Goal: Obtain resource: Download file/media

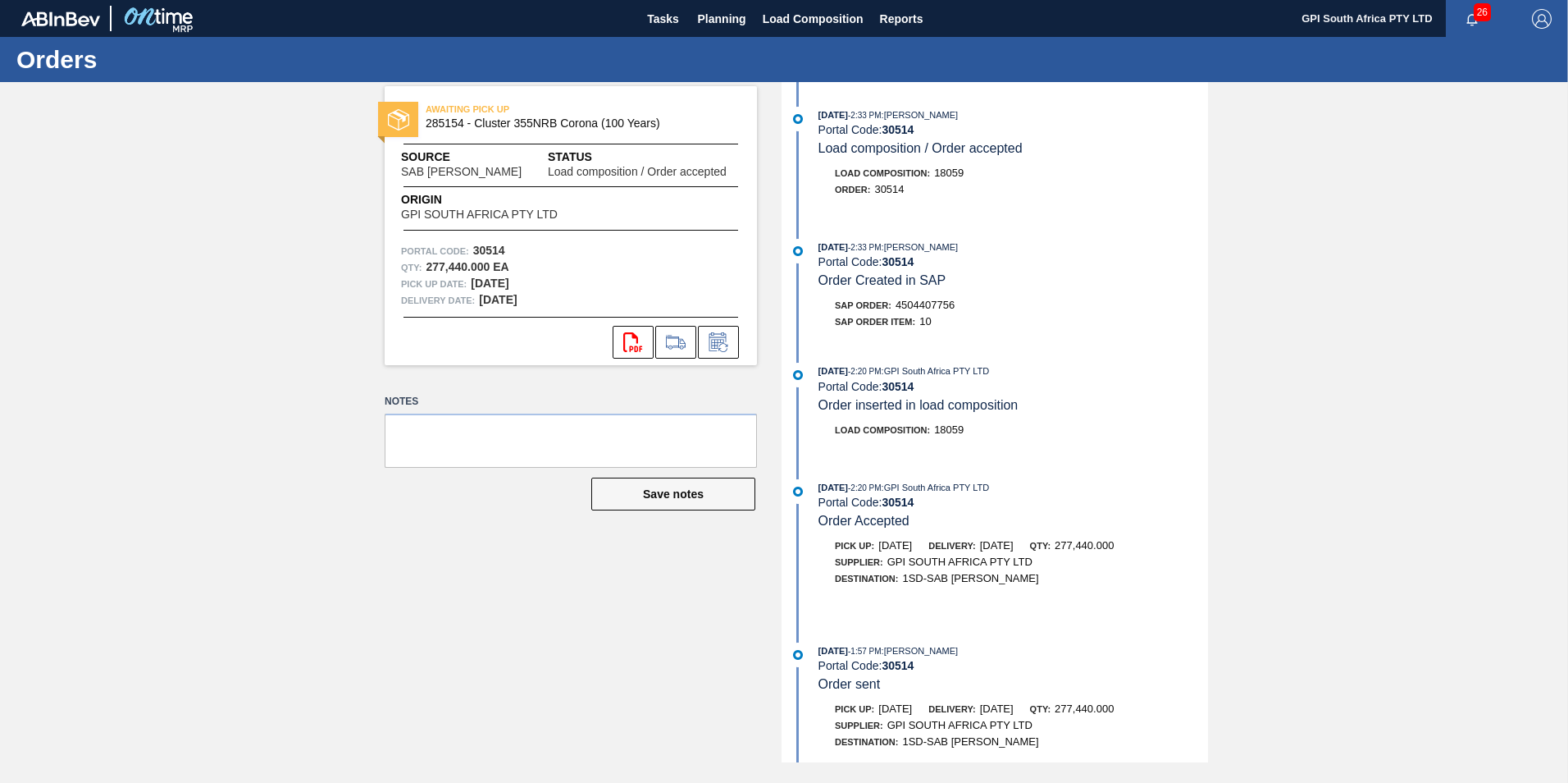
scroll to position [96, 0]
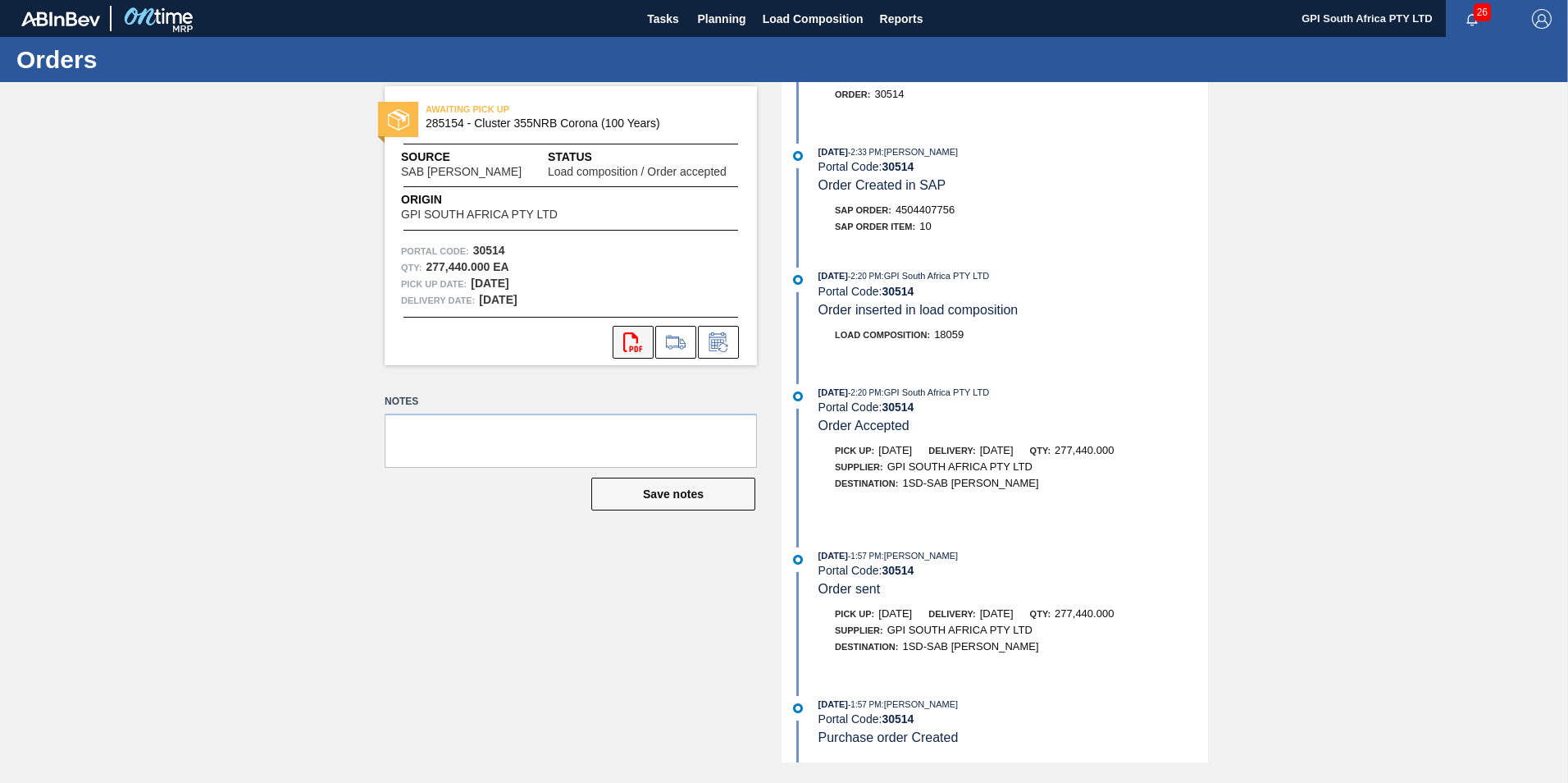
click at [624, 348] on icon at bounding box center [633, 342] width 19 height 20
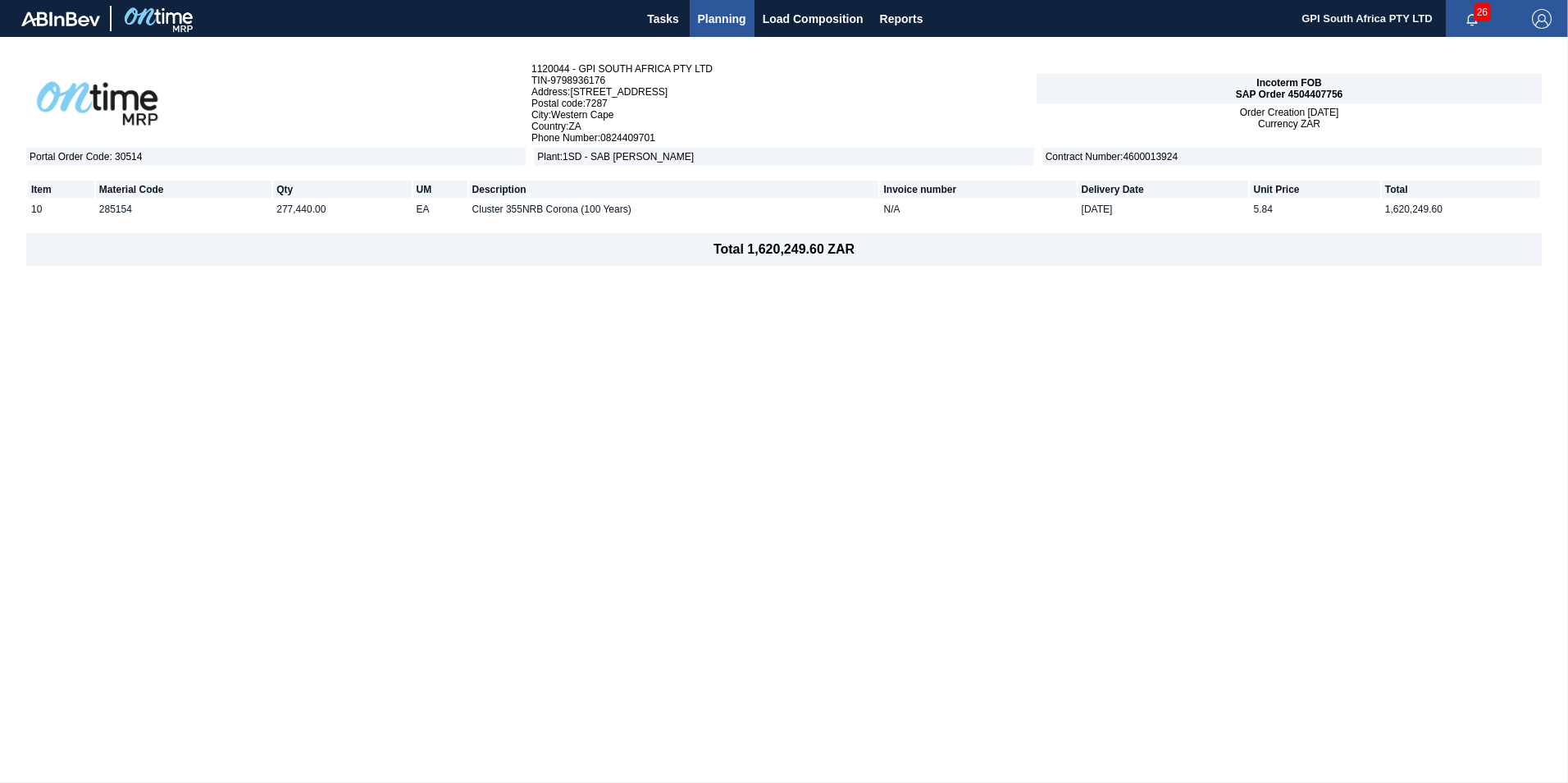
drag, startPoint x: 1042, startPoint y: 451, endPoint x: 1031, endPoint y: 442, distance: 14.2
click at [1042, 451] on div "1120044 - GPI SOUTH AFRICA PTY LTD TIN - 9798936176 Address : 99 Gentoo Road L …" at bounding box center [784, 409] width 1568 height 745
click at [706, 15] on span "Planning" at bounding box center [722, 19] width 48 height 20
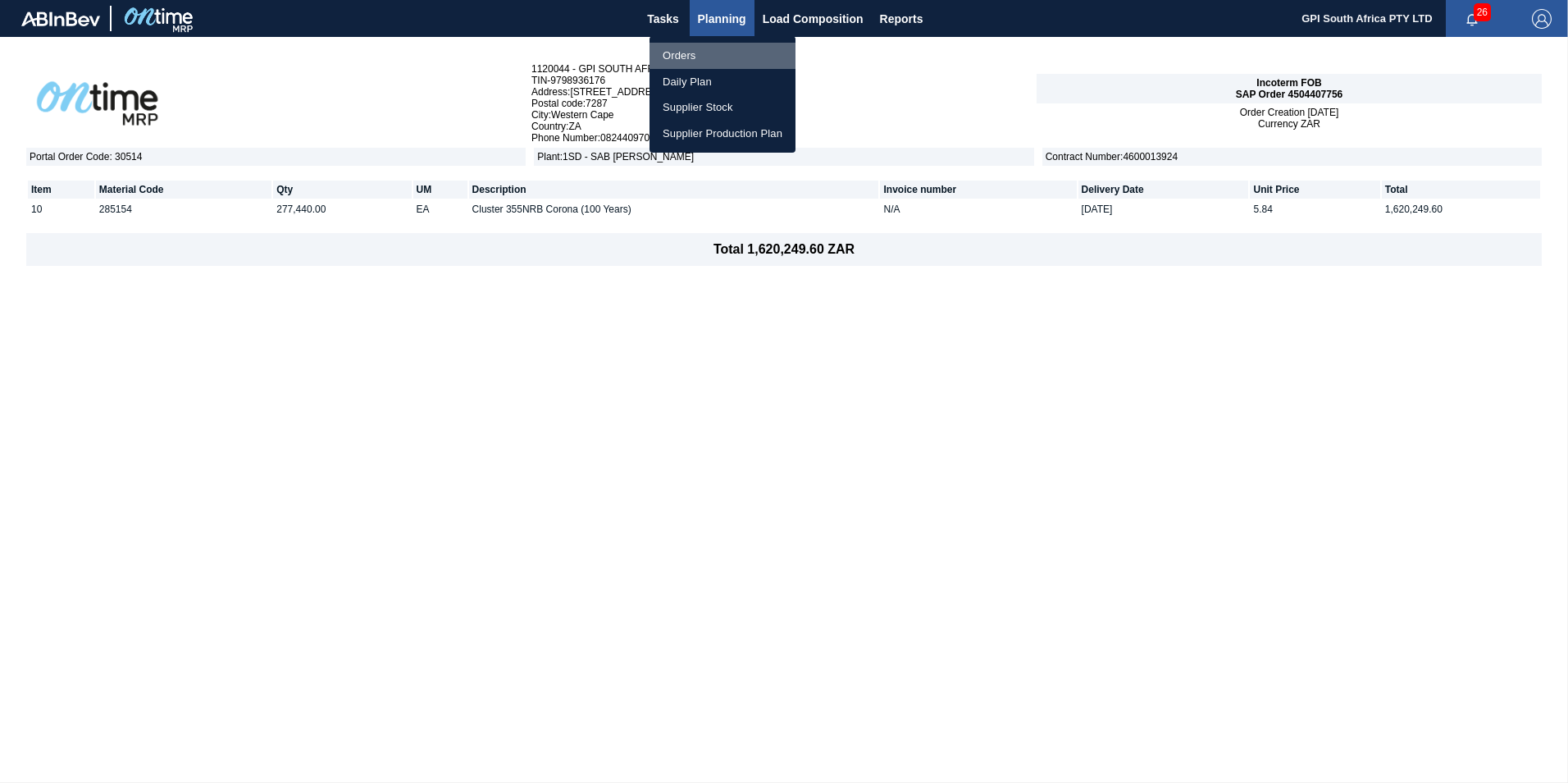
click at [693, 56] on li "Orders" at bounding box center [722, 56] width 146 height 27
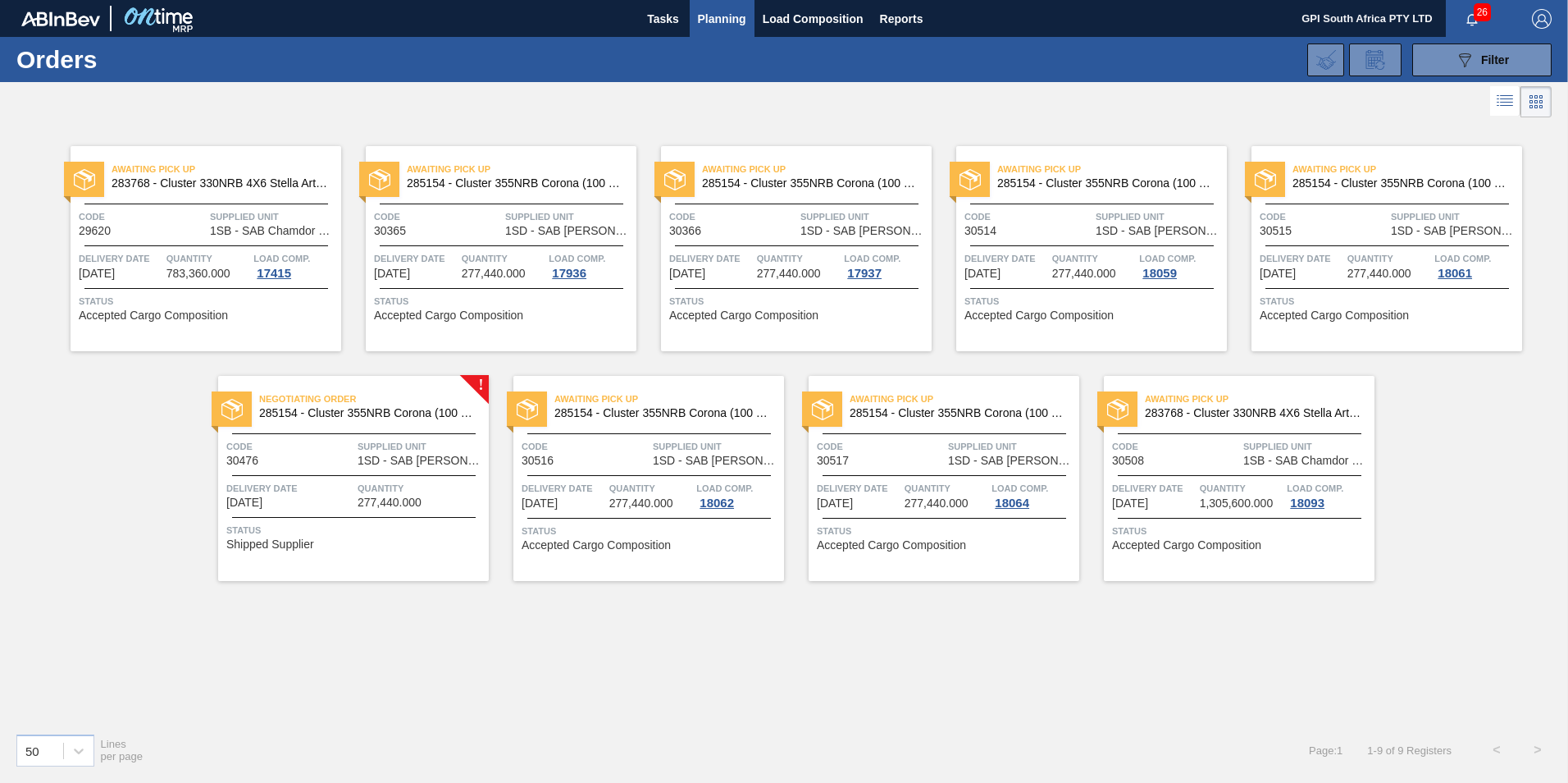
click at [1320, 231] on div "Code 30515" at bounding box center [1323, 222] width 127 height 28
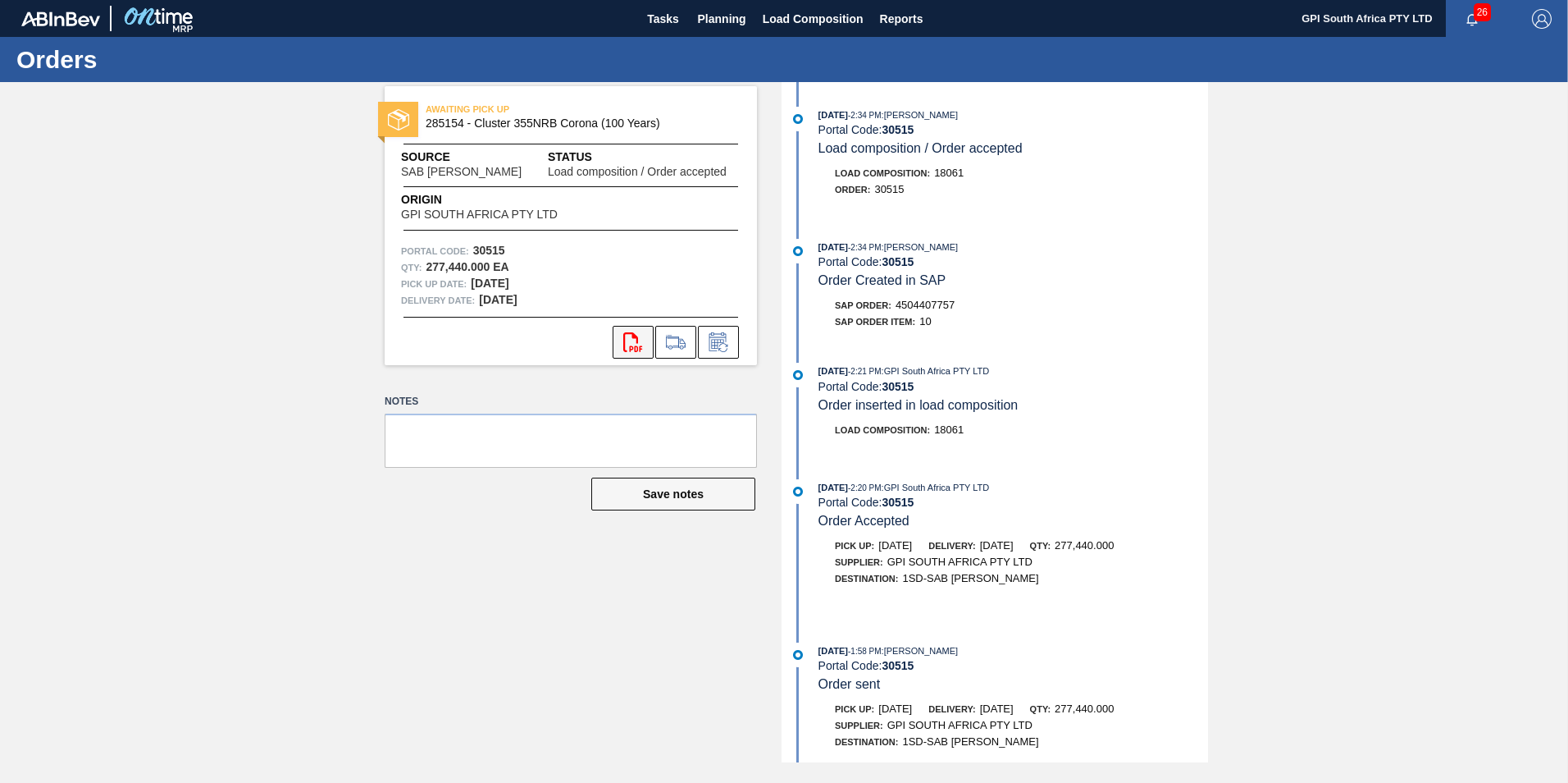
click at [625, 337] on icon at bounding box center [633, 342] width 19 height 20
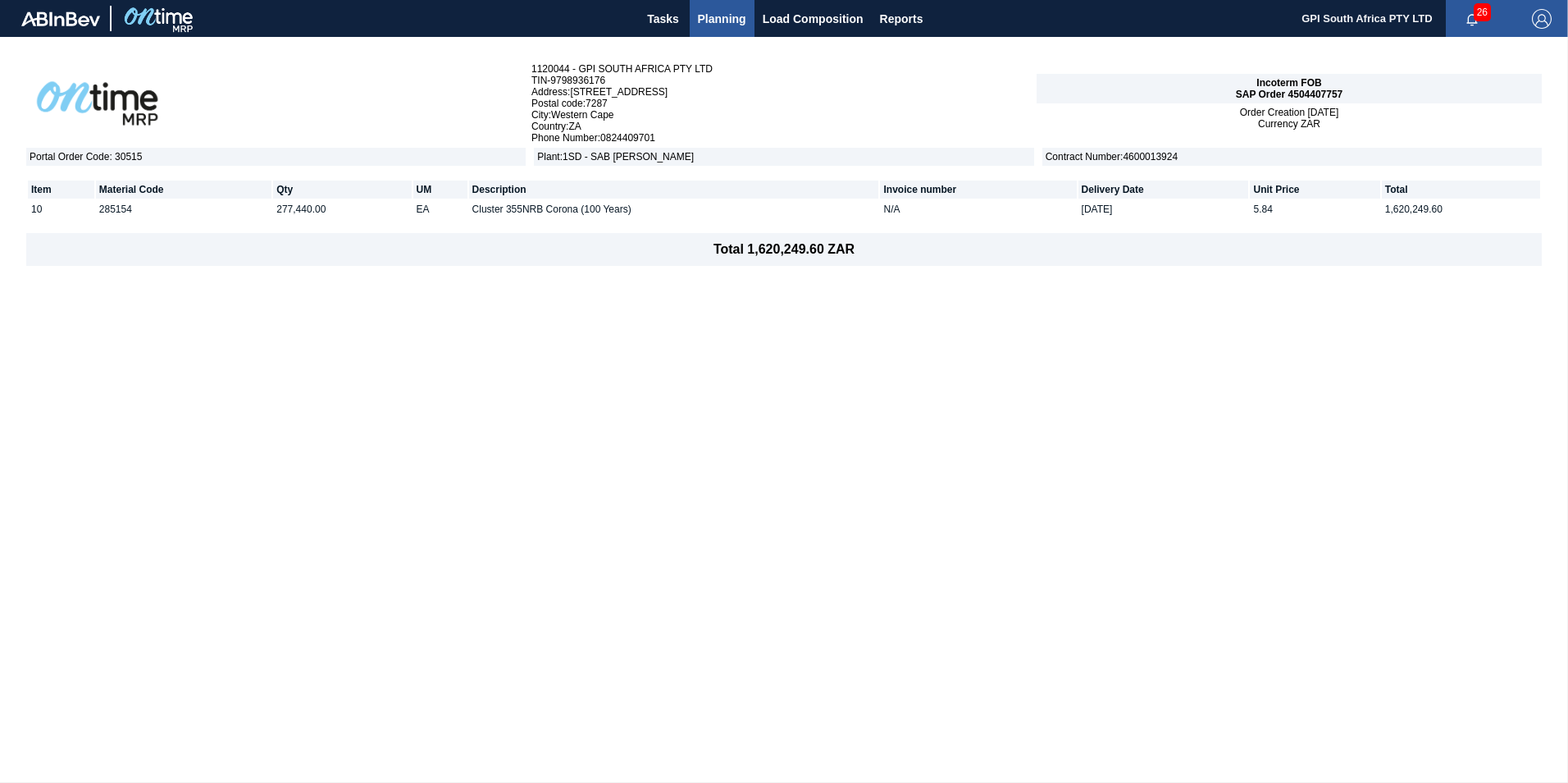
click at [729, 12] on span "Planning" at bounding box center [722, 19] width 48 height 20
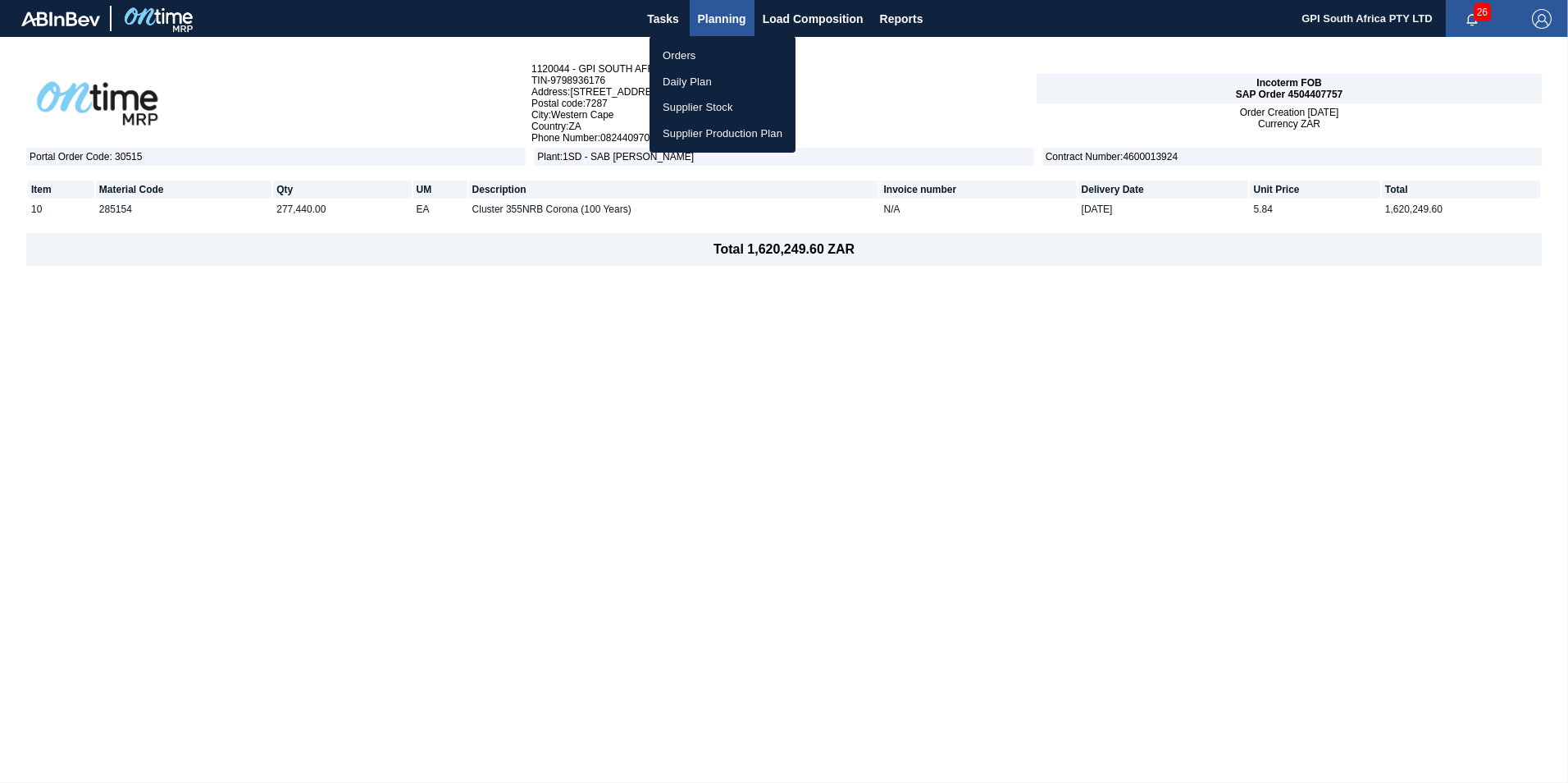
click at [680, 54] on li "Orders" at bounding box center [722, 56] width 146 height 27
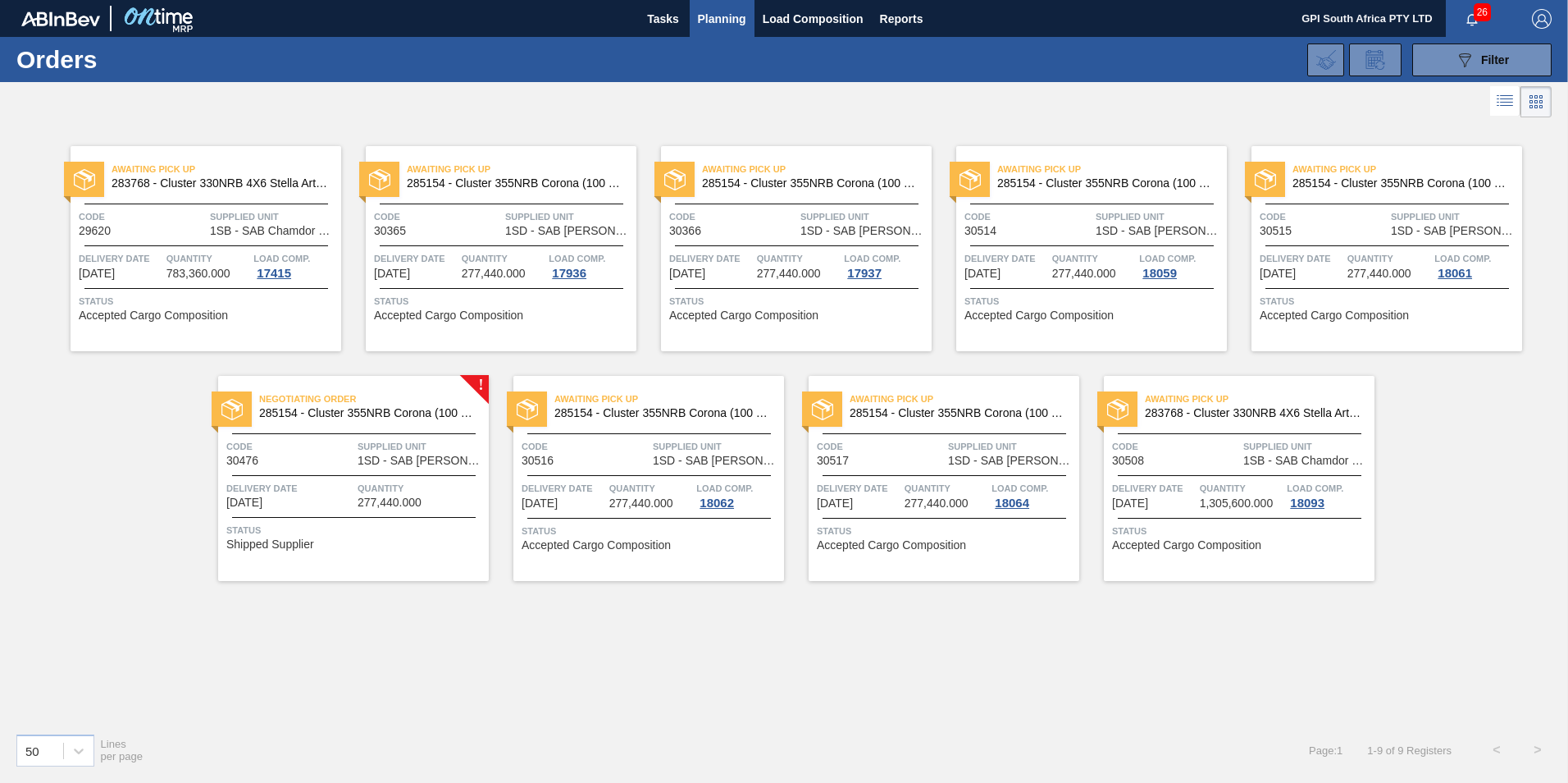
click at [579, 466] on div "Code 30516" at bounding box center [585, 453] width 127 height 28
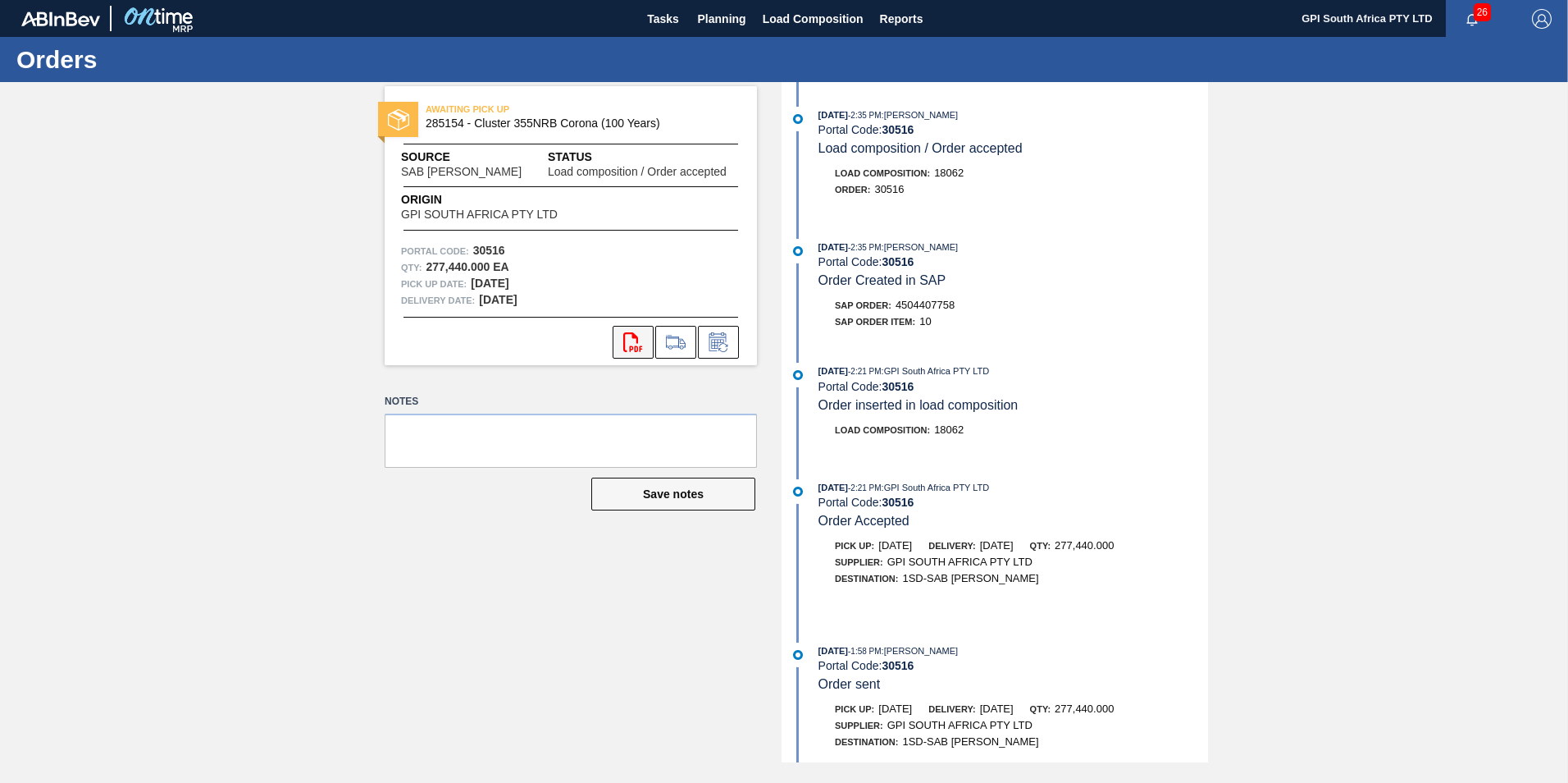
click at [626, 349] on icon "svg{fill:#ff0000}" at bounding box center [633, 342] width 20 height 20
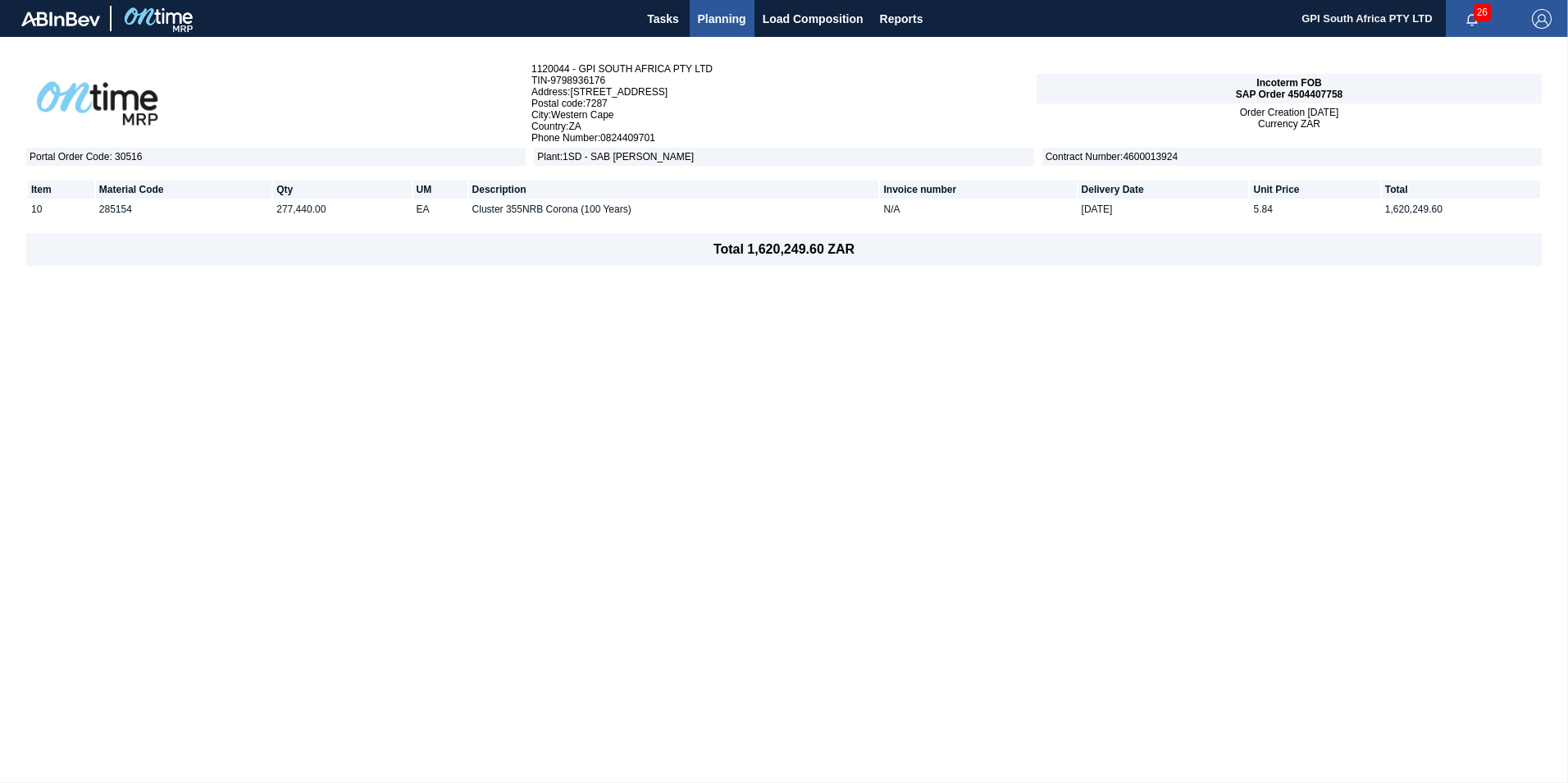
click at [702, 9] on span "Planning" at bounding box center [722, 19] width 48 height 20
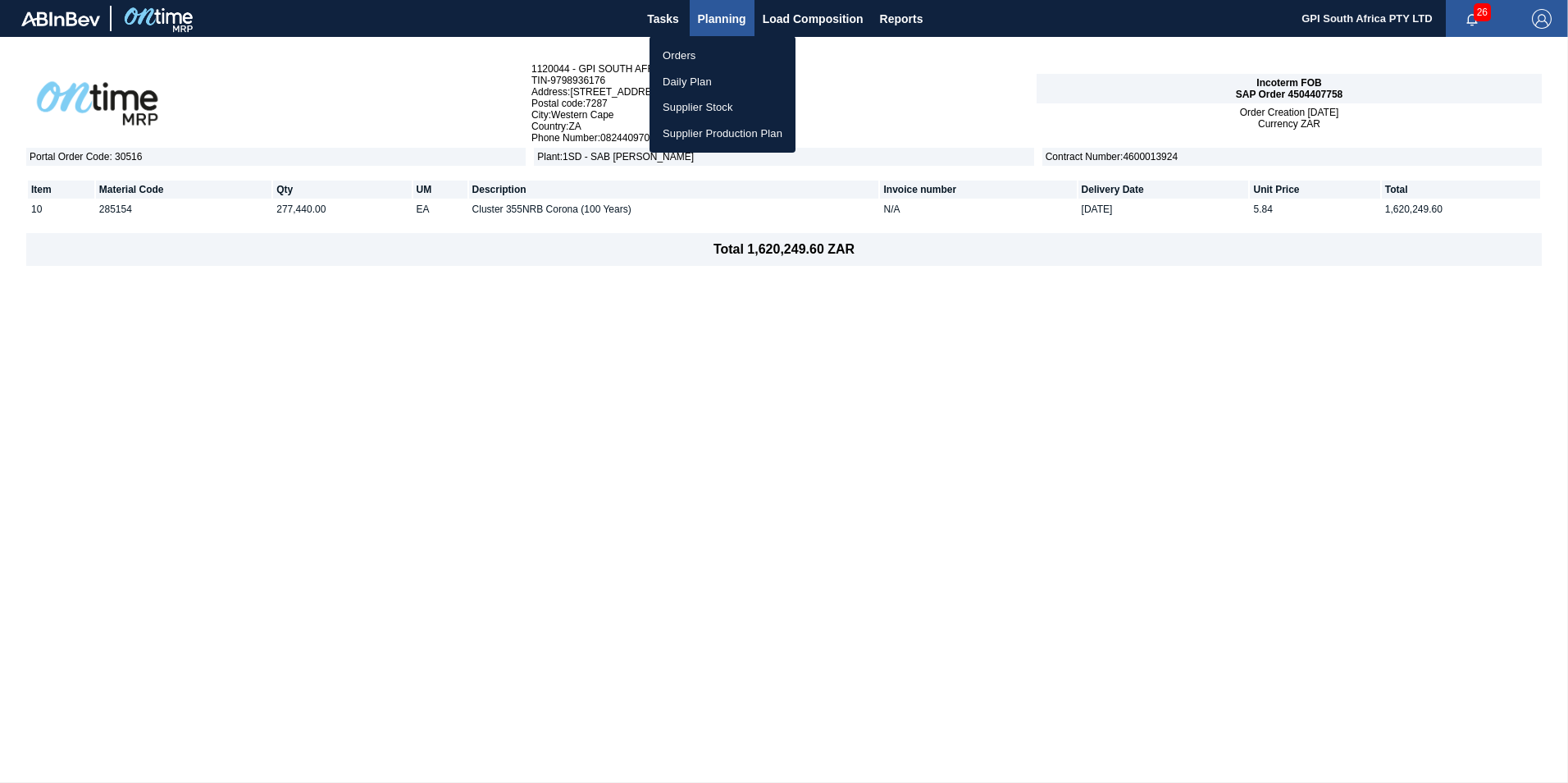
click at [683, 57] on li "Orders" at bounding box center [722, 56] width 146 height 27
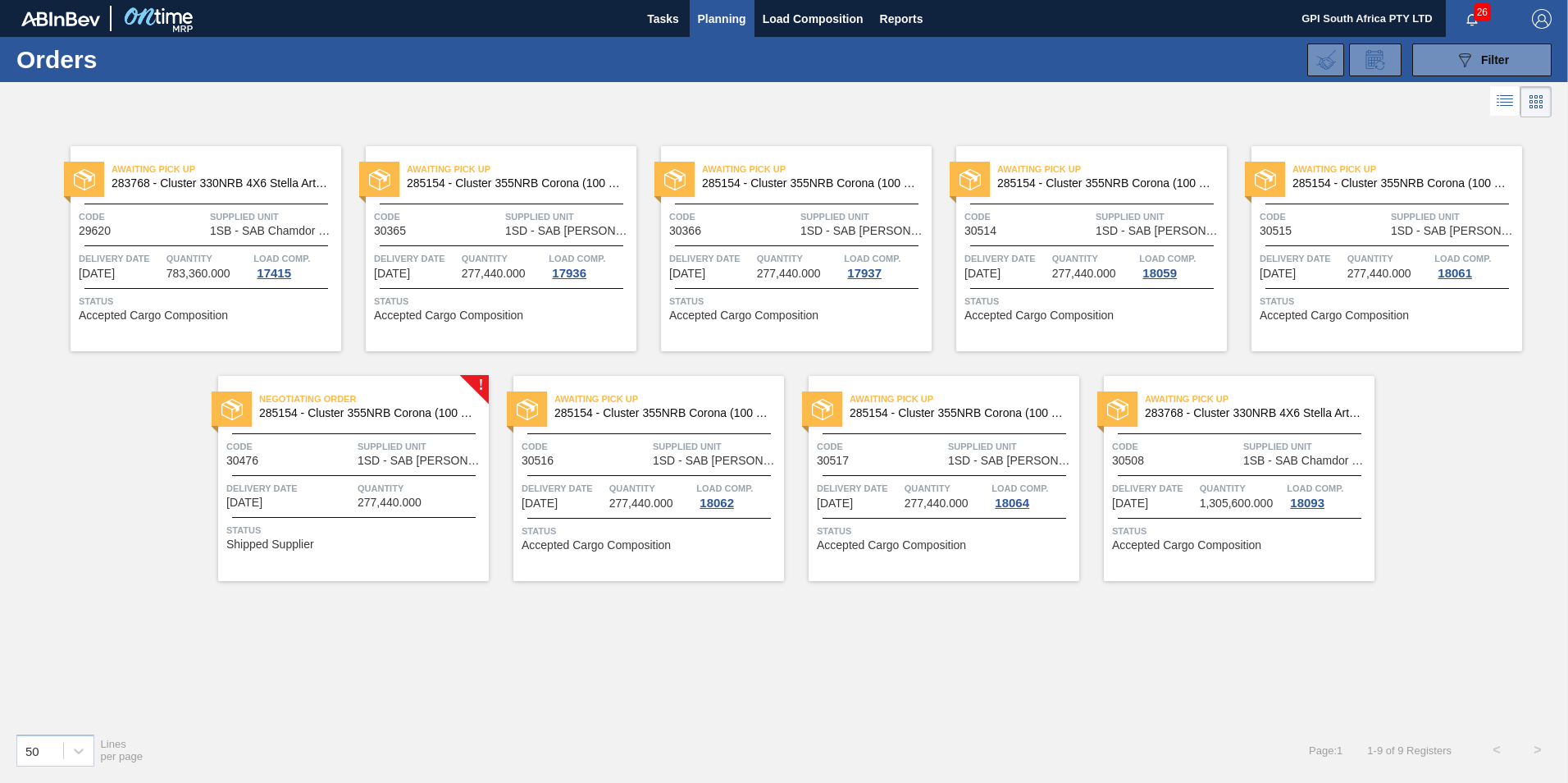
click at [877, 452] on span "Code" at bounding box center [880, 446] width 127 height 16
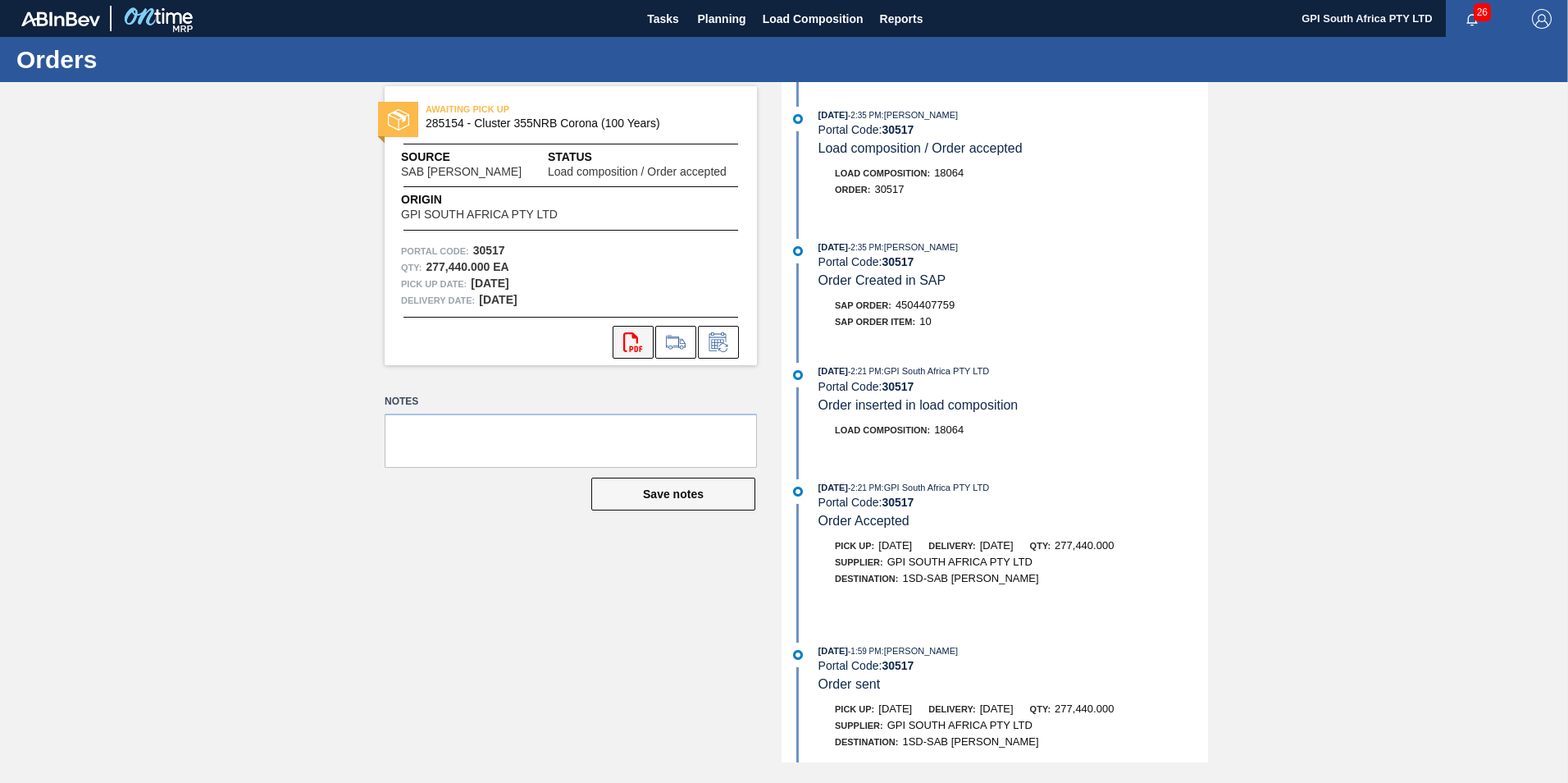
click at [637, 335] on icon at bounding box center [633, 342] width 19 height 20
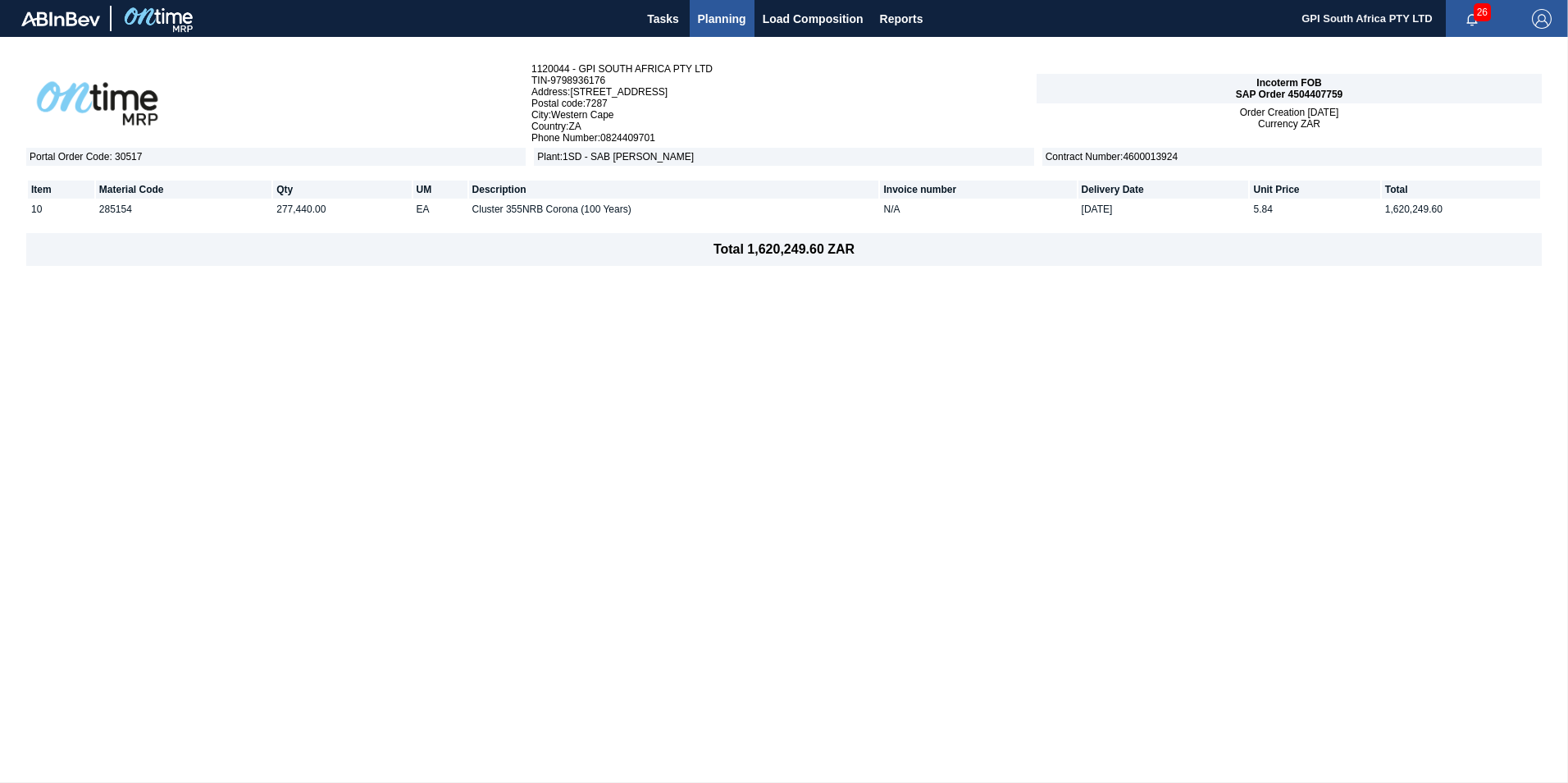
click at [1502, 163] on span "Contract Number : 4600013924" at bounding box center [1293, 156] width 500 height 18
